Goal: Transaction & Acquisition: Purchase product/service

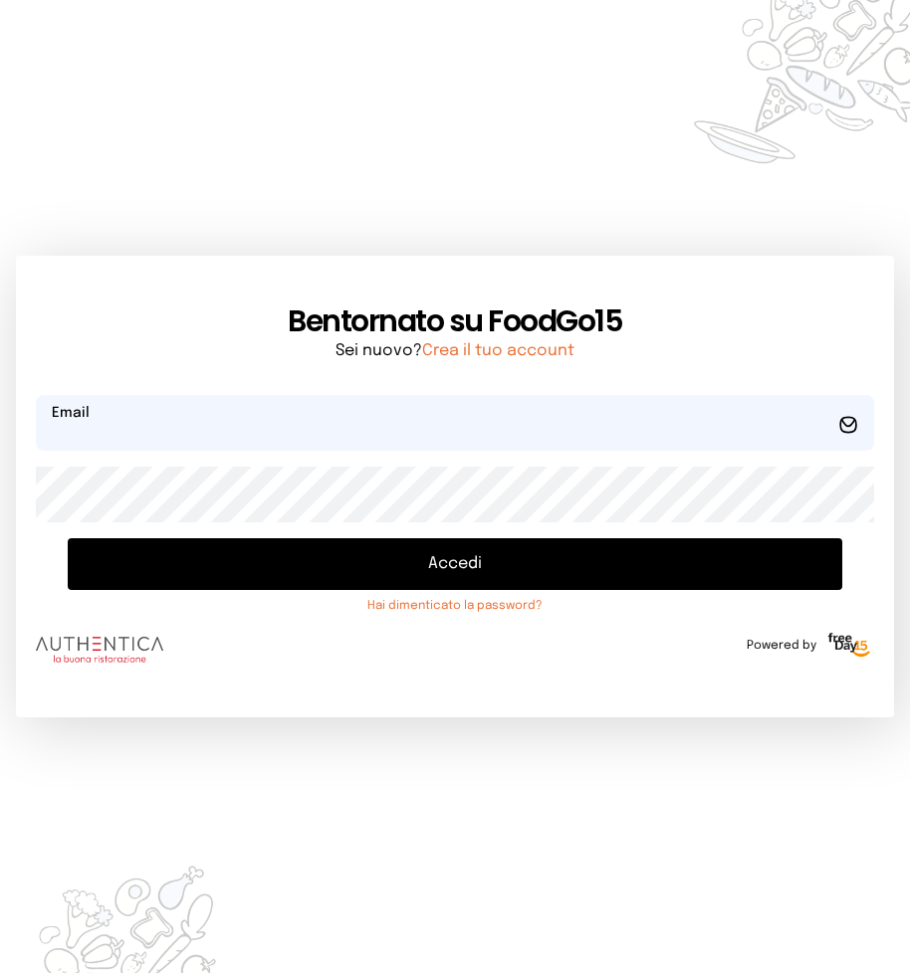
type input "**********"
click at [461, 563] on button "Accedi" at bounding box center [455, 564] width 774 height 52
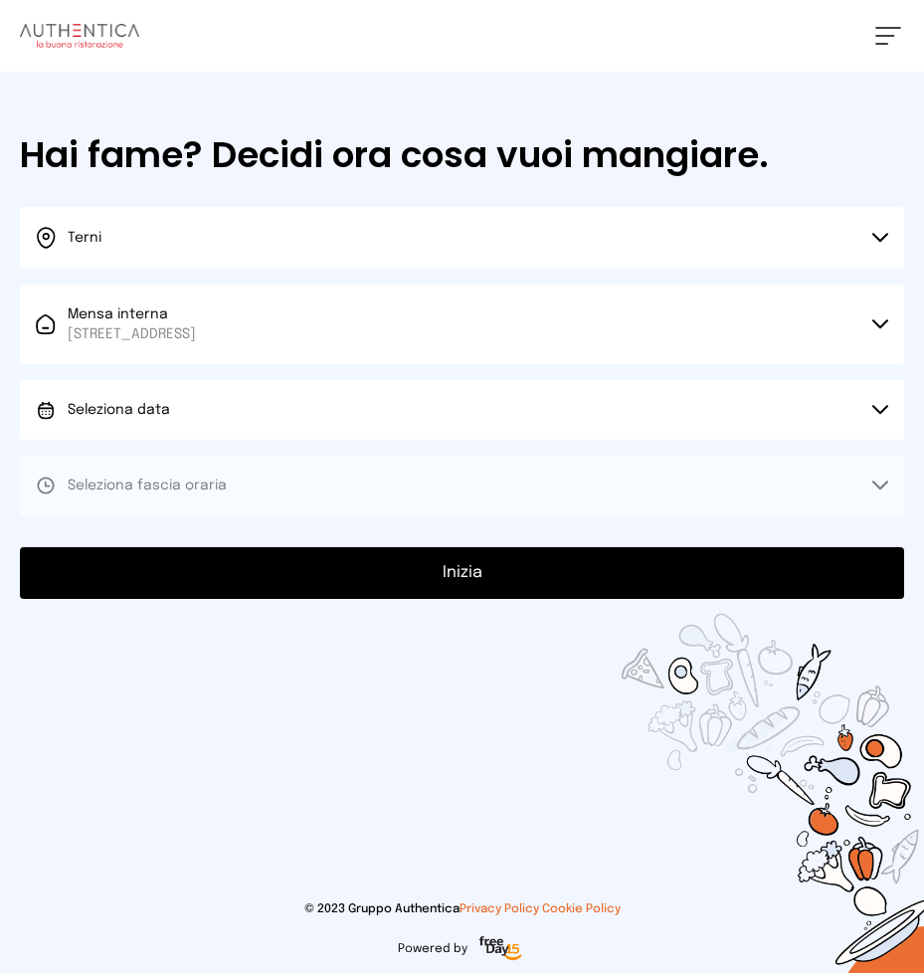
click at [877, 410] on icon at bounding box center [881, 409] width 14 height 7
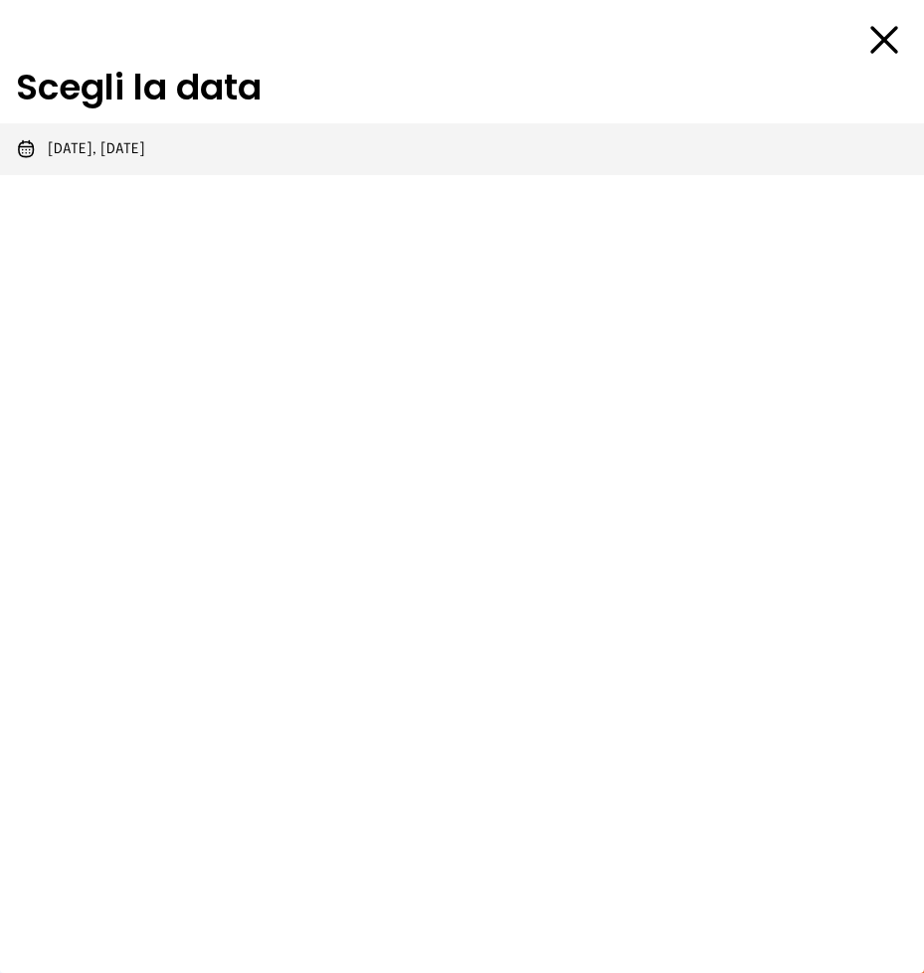
click at [145, 146] on span "[DATE], [DATE]" at bounding box center [97, 149] width 98 height 20
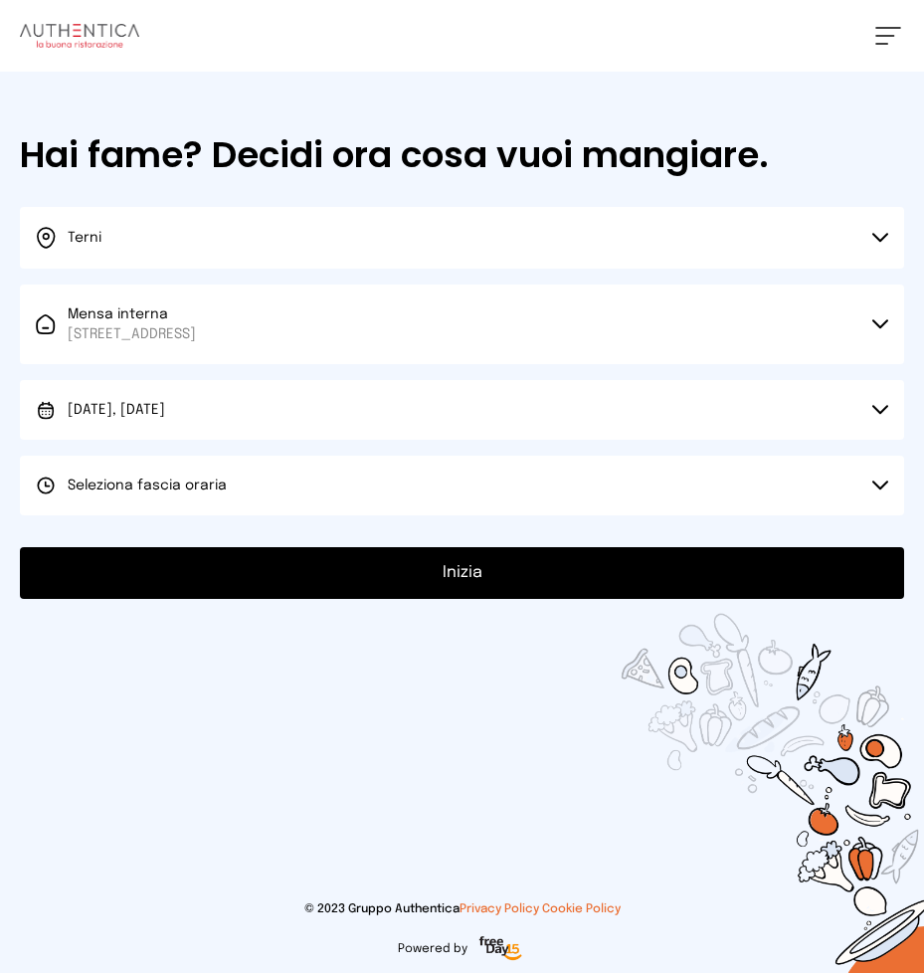
click at [877, 485] on icon at bounding box center [881, 485] width 14 height 7
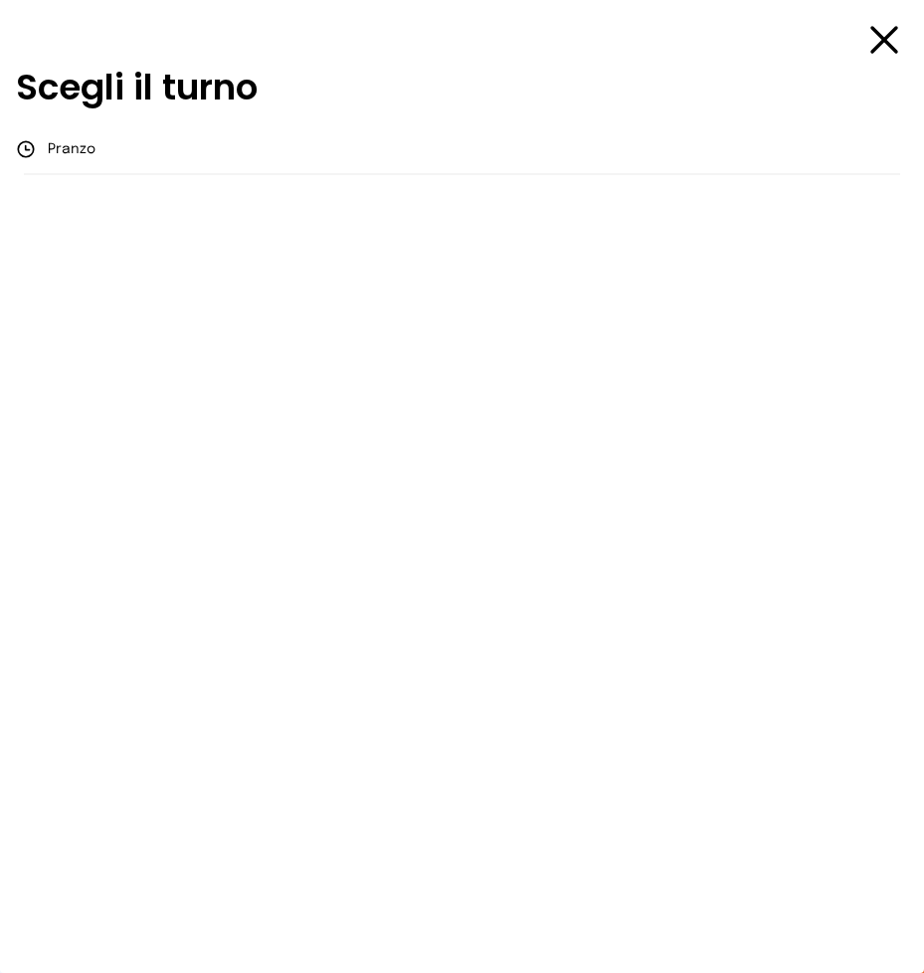
drag, startPoint x: 103, startPoint y: 146, endPoint x: 123, endPoint y: 161, distance: 25.7
click at [107, 146] on li "Pranzo" at bounding box center [462, 149] width 924 height 52
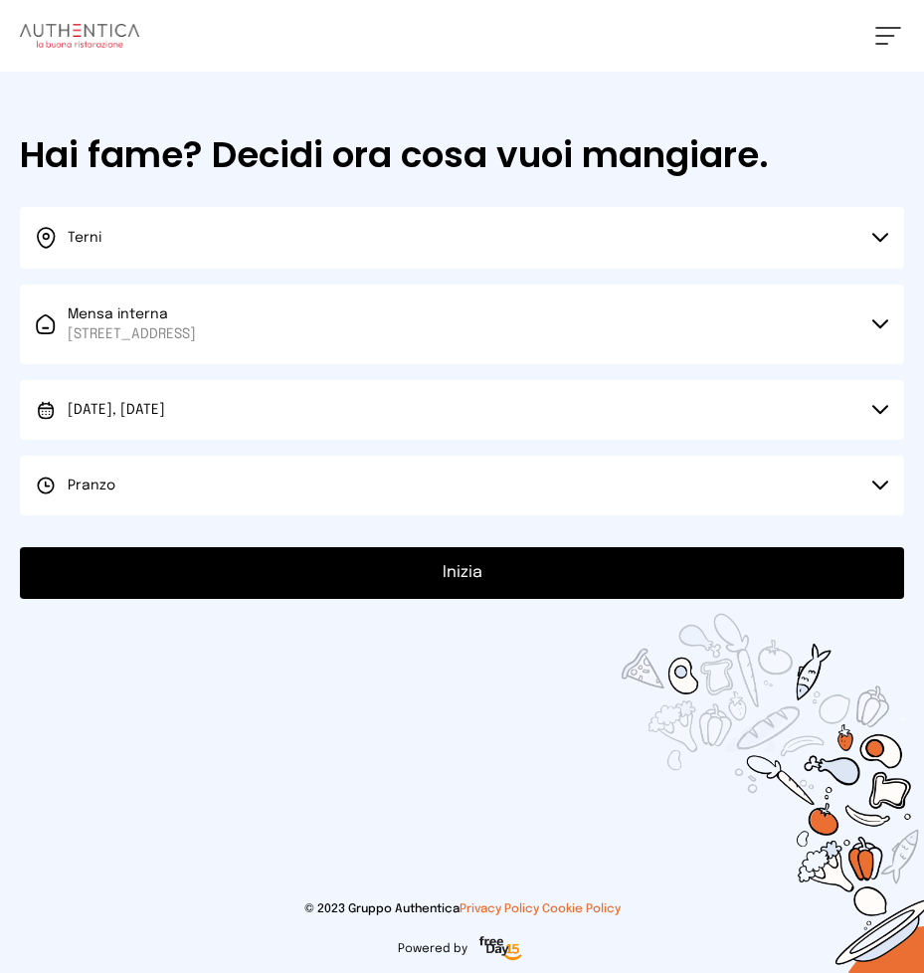
click at [453, 568] on button "Inizia" at bounding box center [462, 573] width 885 height 52
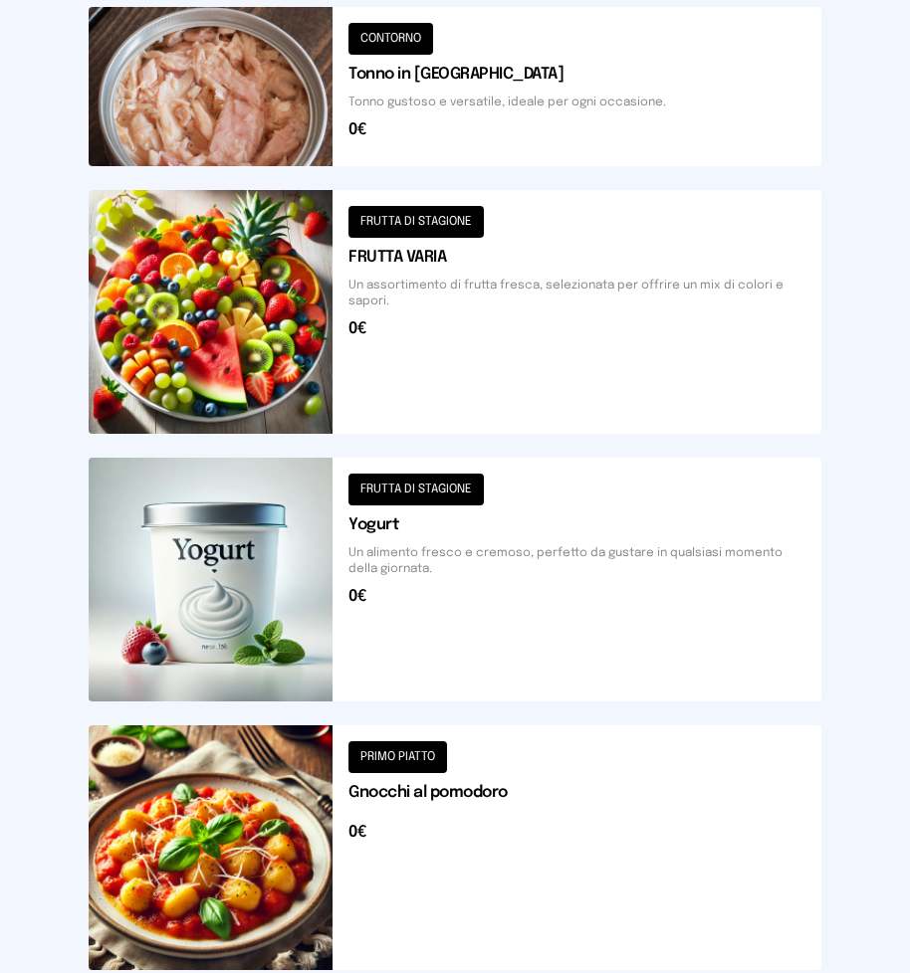
scroll to position [2183, 0]
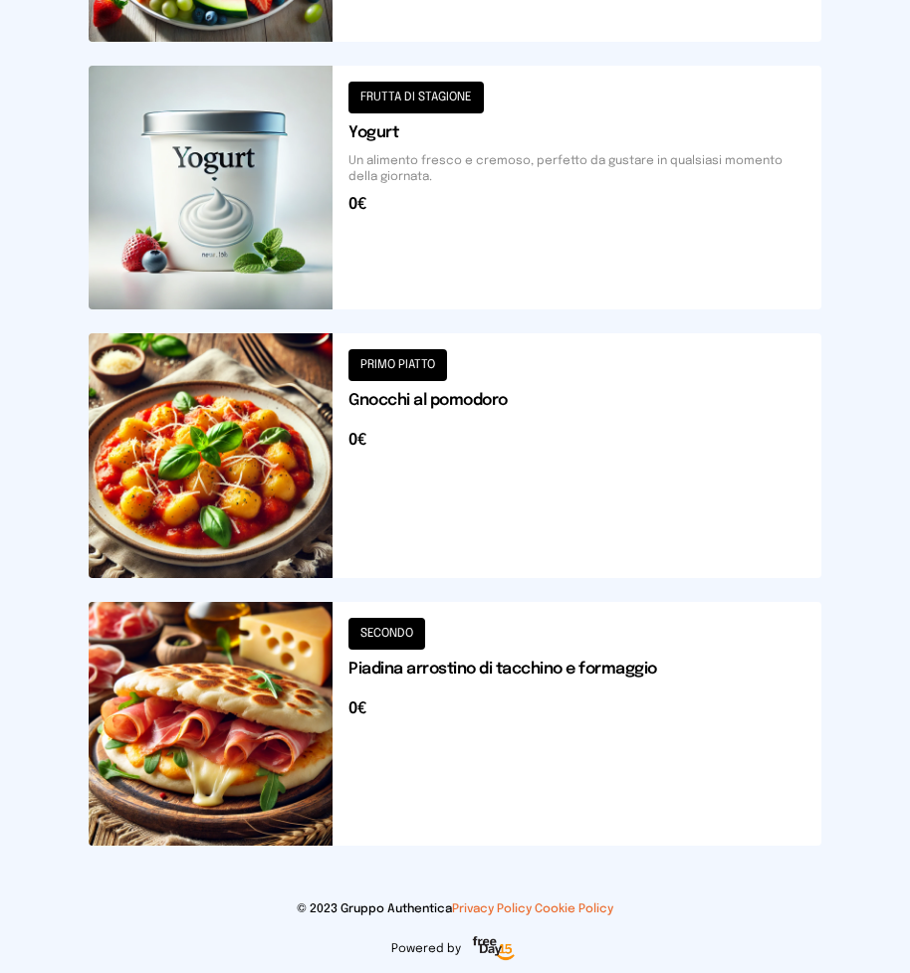
click at [256, 702] on button at bounding box center [455, 724] width 732 height 244
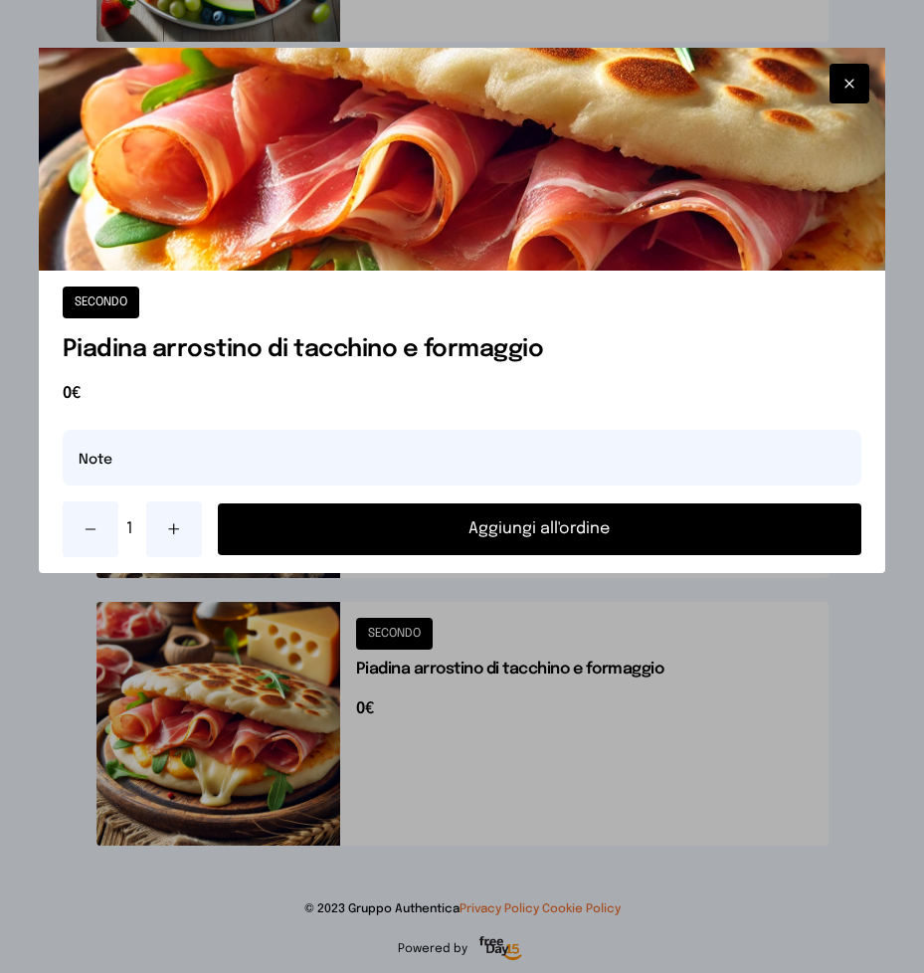
click at [501, 521] on button "Aggiungi all'ordine" at bounding box center [540, 530] width 645 height 52
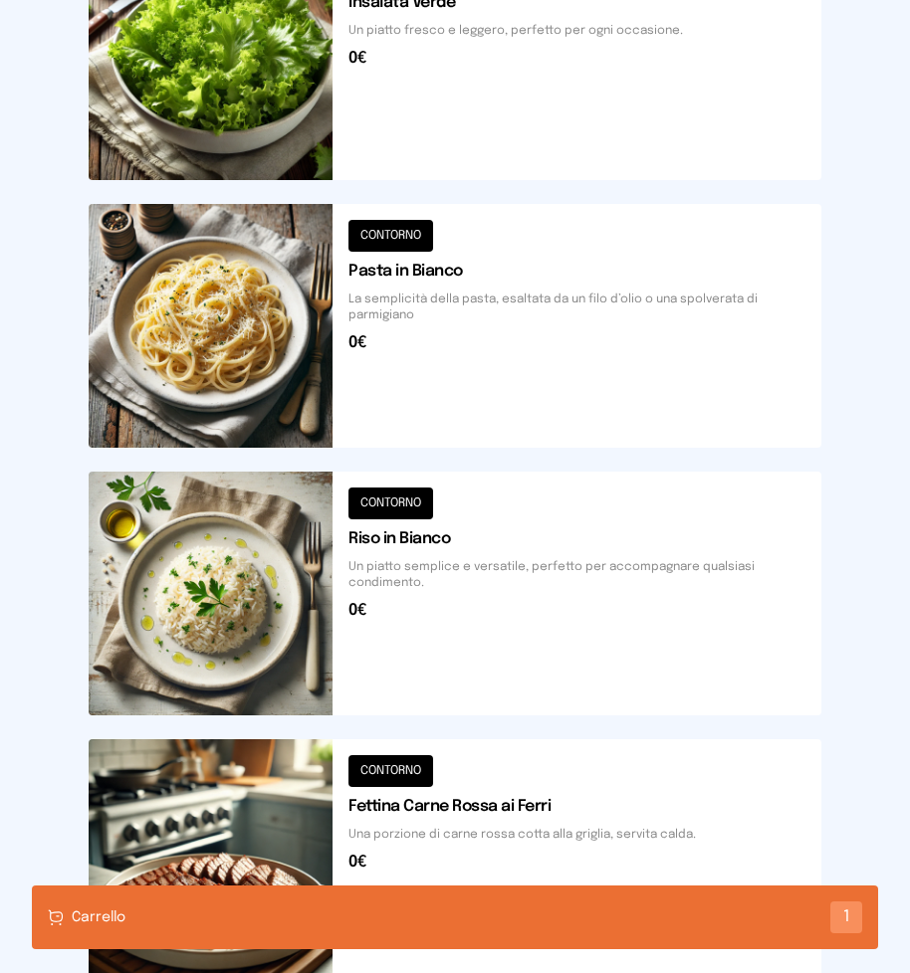
scroll to position [492, 0]
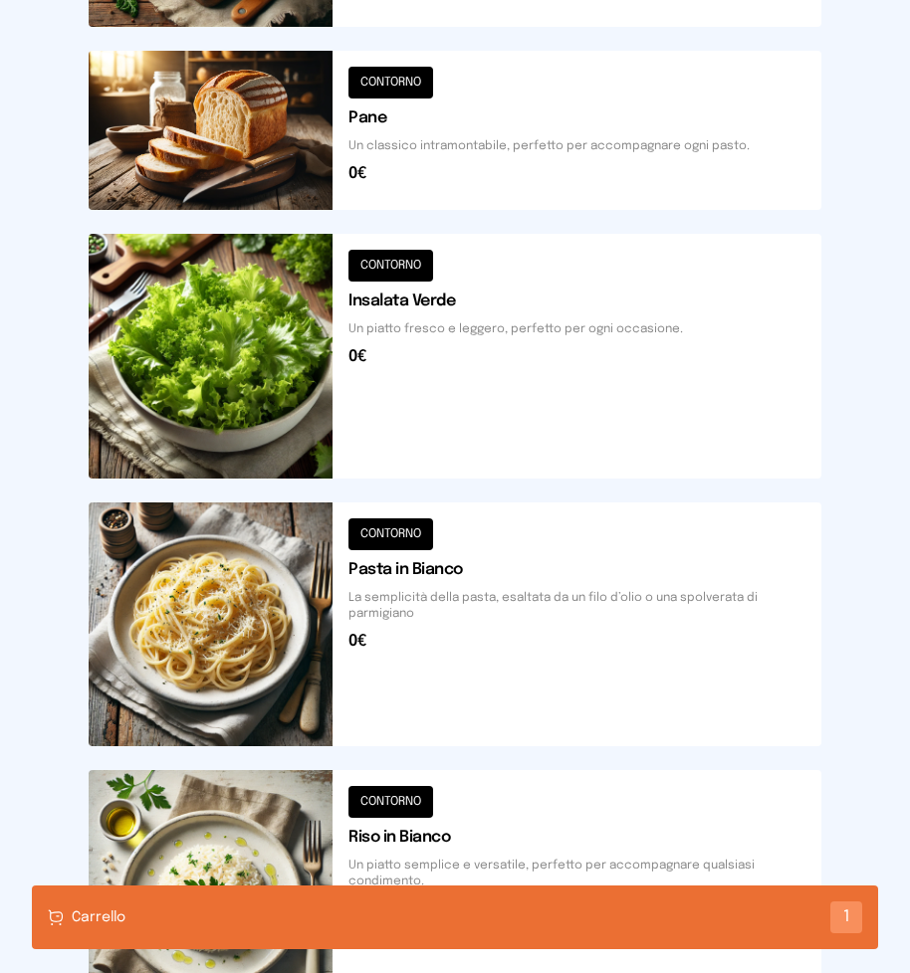
click at [399, 361] on button at bounding box center [455, 356] width 732 height 244
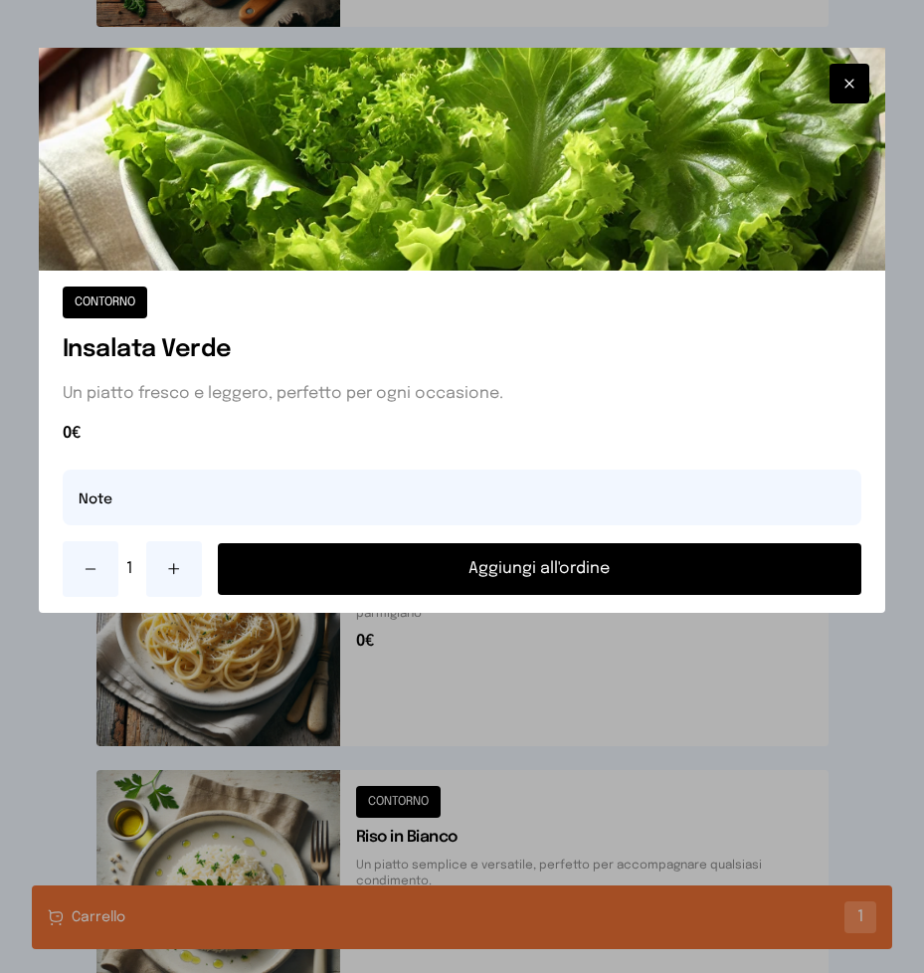
click at [492, 572] on button "Aggiungi all'ordine" at bounding box center [540, 569] width 645 height 52
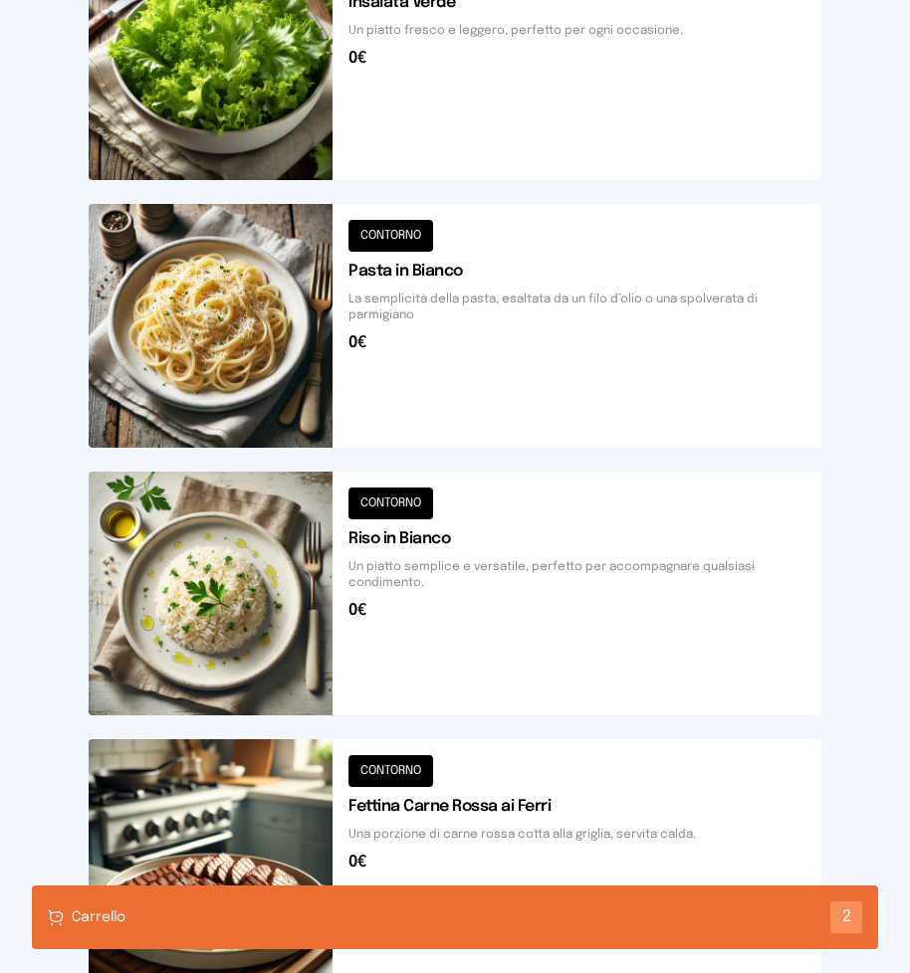
scroll to position [1089, 0]
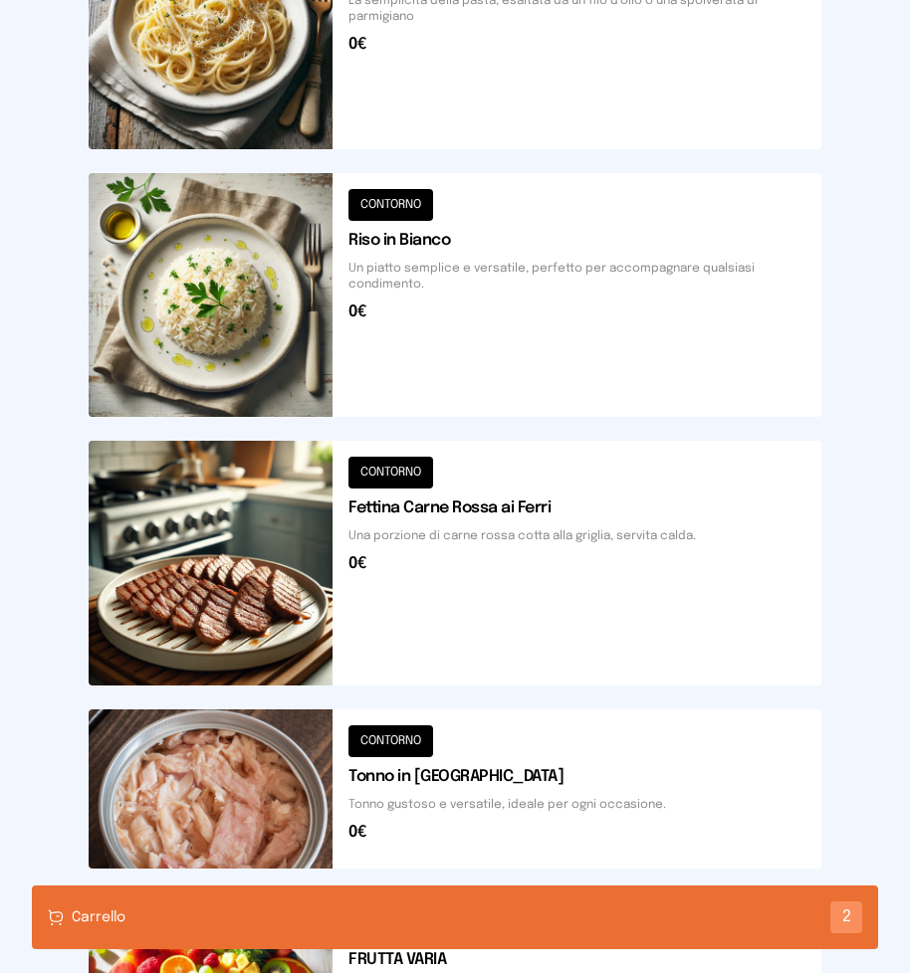
click at [433, 796] on button at bounding box center [455, 789] width 732 height 159
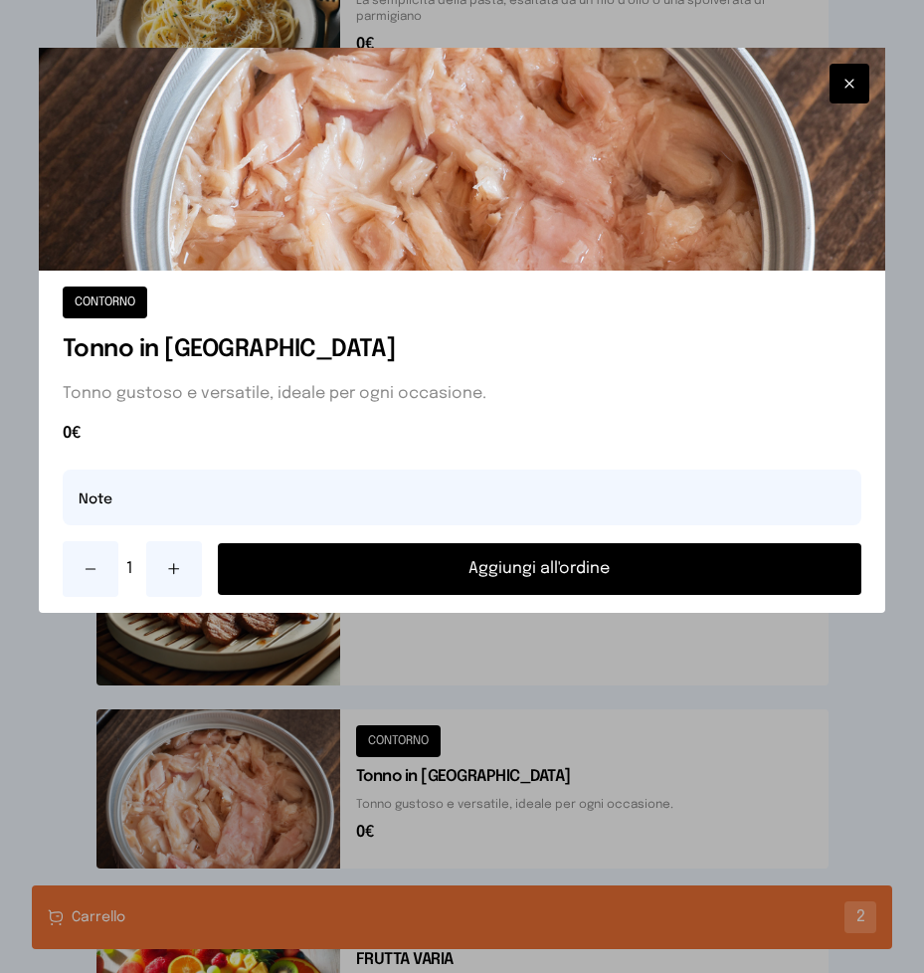
click at [488, 570] on button "Aggiungi all'ordine" at bounding box center [540, 569] width 645 height 52
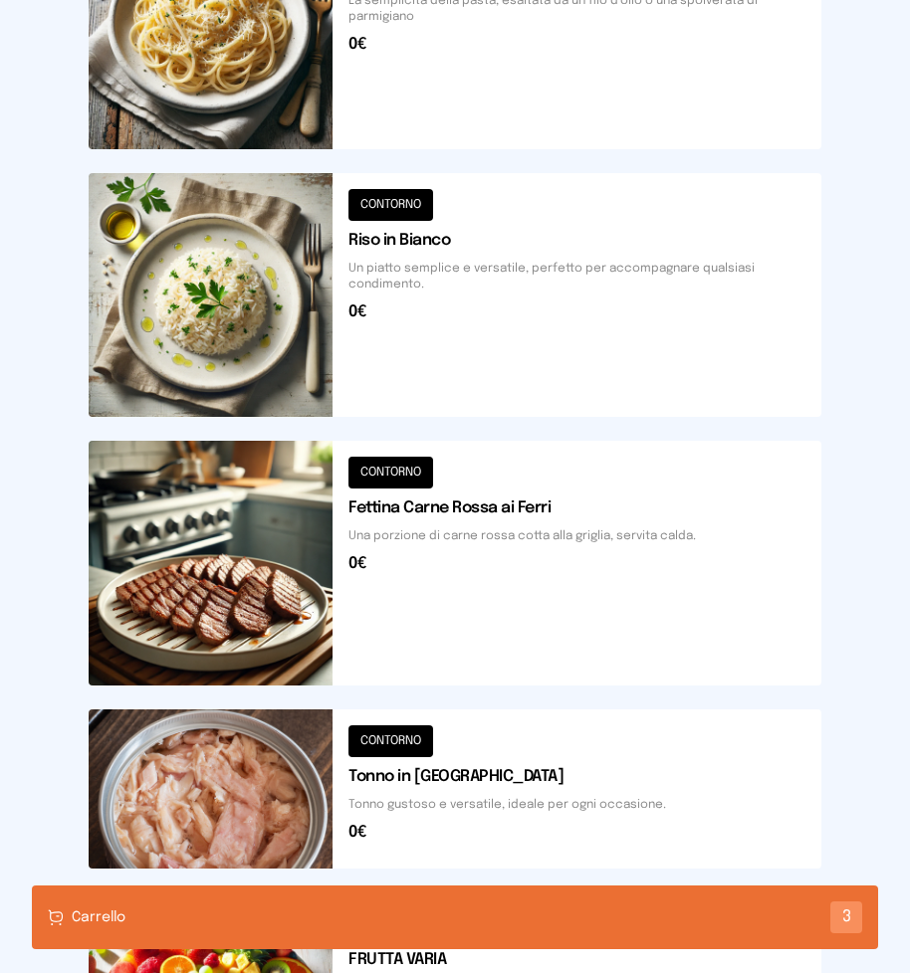
click at [390, 913] on div "Carrello 3" at bounding box center [455, 918] width 846 height 64
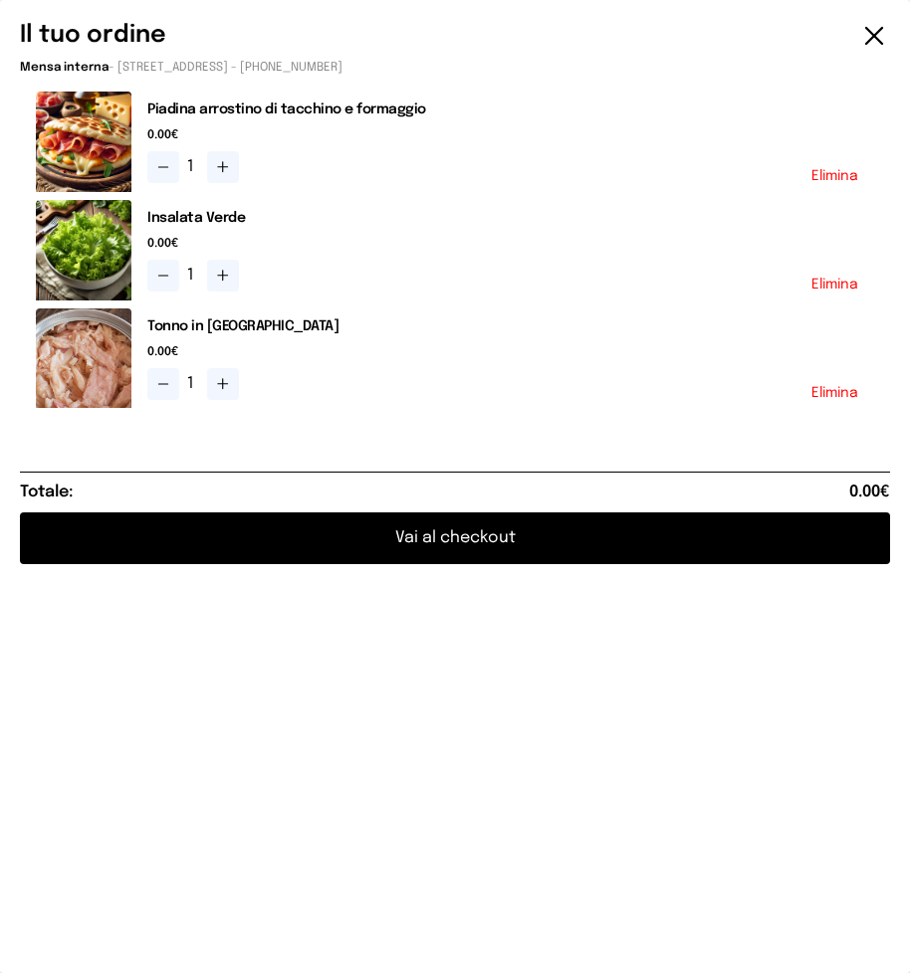
click at [426, 533] on button "Vai al checkout" at bounding box center [455, 539] width 870 height 52
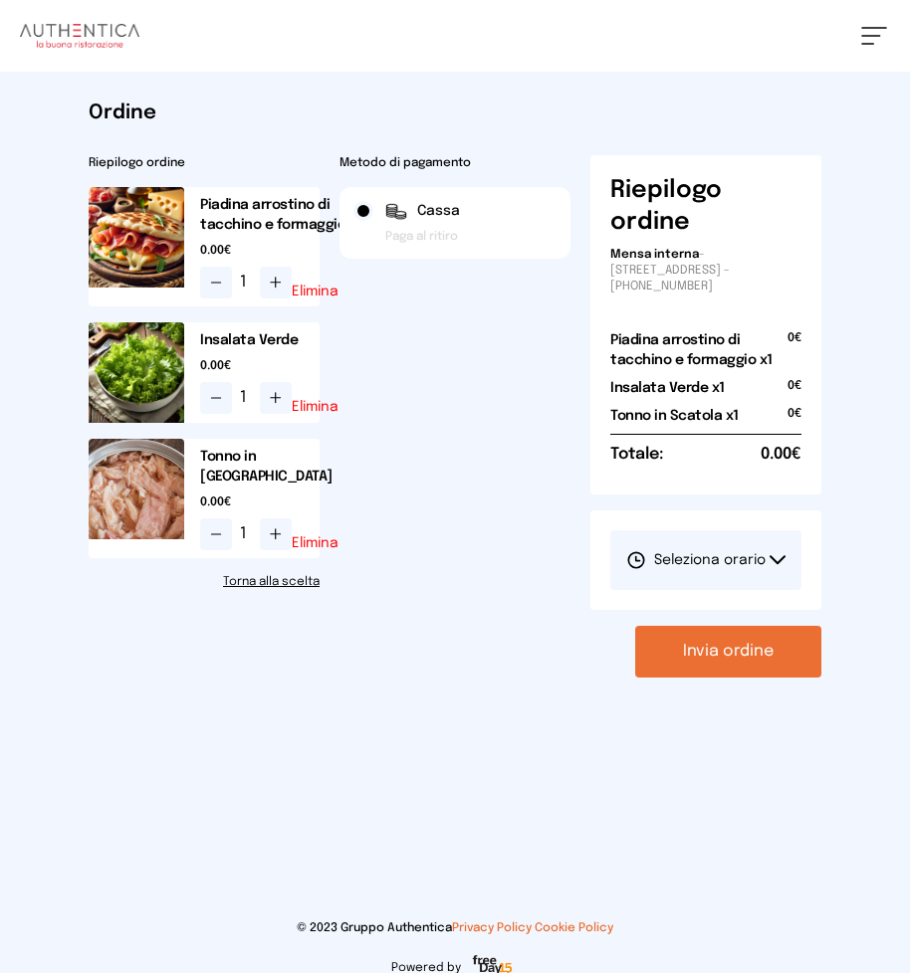
drag, startPoint x: 776, startPoint y: 558, endPoint x: 729, endPoint y: 516, distance: 62.7
click at [768, 552] on button "Seleziona orario" at bounding box center [705, 560] width 191 height 60
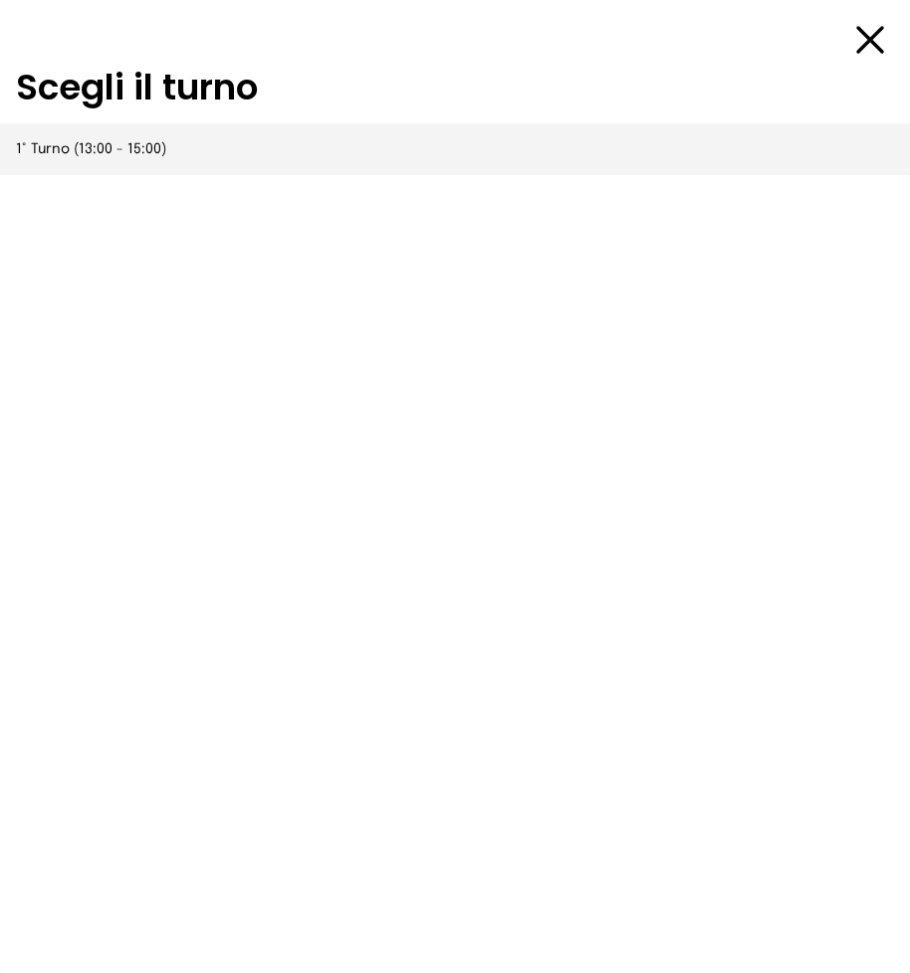
click at [135, 151] on span "1° Turno (13:00 - 15:00)" at bounding box center [91, 149] width 150 height 20
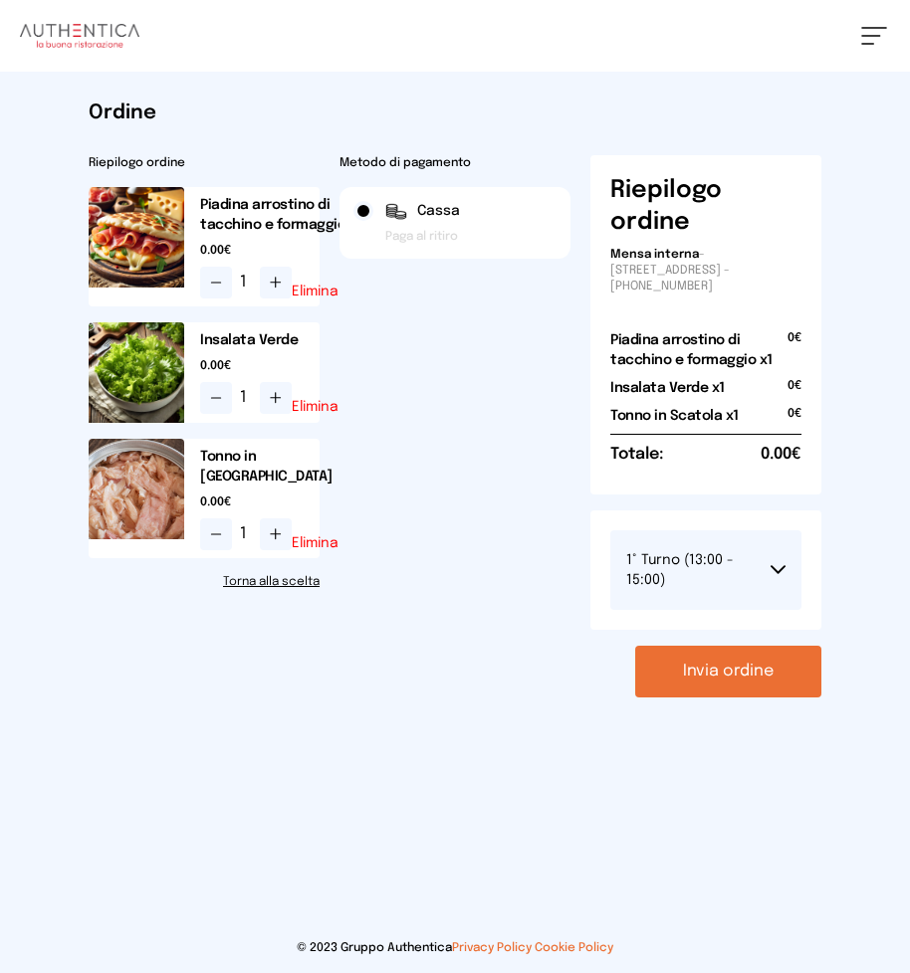
click at [714, 678] on button "Invia ordine" at bounding box center [728, 672] width 186 height 52
